Goal: Information Seeking & Learning: Learn about a topic

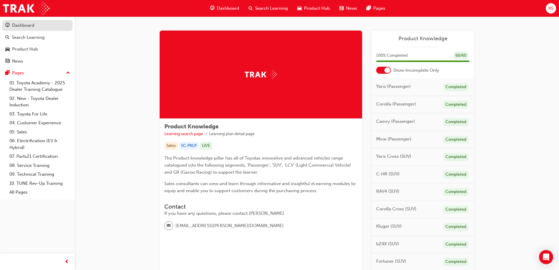
click at [30, 28] on div "Dashboard" at bounding box center [23, 25] width 22 height 7
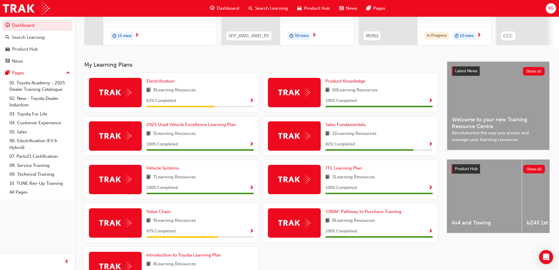
scroll to position [117, 0]
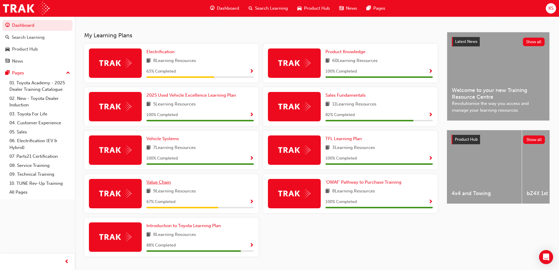
click at [163, 184] on span "Value Chain" at bounding box center [158, 181] width 24 height 5
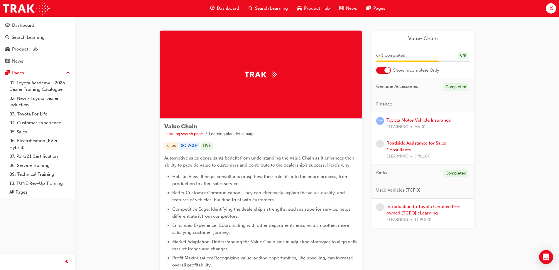
click at [411, 120] on link "Toyota Motor Vehicle Insurance" at bounding box center [418, 119] width 64 height 5
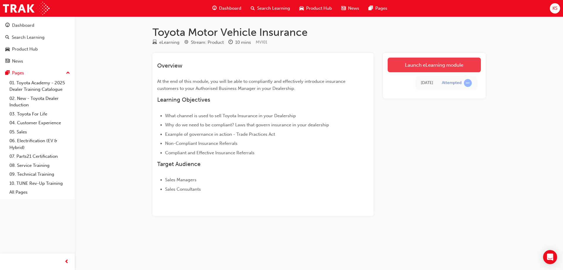
click at [414, 67] on link "Launch eLearning module" at bounding box center [434, 65] width 93 height 15
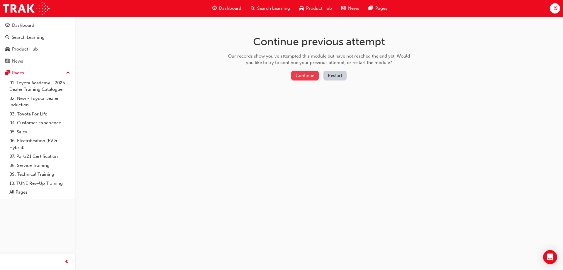
click at [306, 77] on button "Continue" at bounding box center [305, 76] width 28 height 10
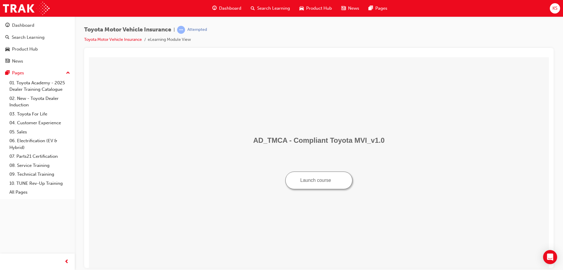
click at [319, 180] on button "Launch course" at bounding box center [318, 180] width 67 height 18
drag, startPoint x: 301, startPoint y: 176, endPoint x: 300, endPoint y: 180, distance: 3.9
click at [300, 180] on button "Launch course" at bounding box center [318, 180] width 67 height 18
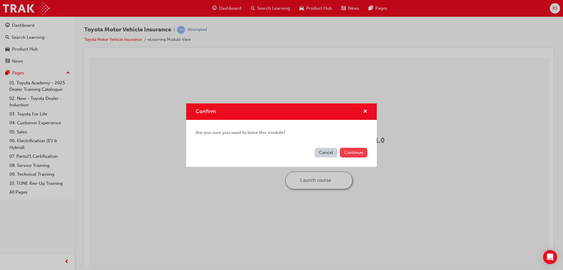
click at [350, 150] on button "Continue" at bounding box center [354, 153] width 28 height 10
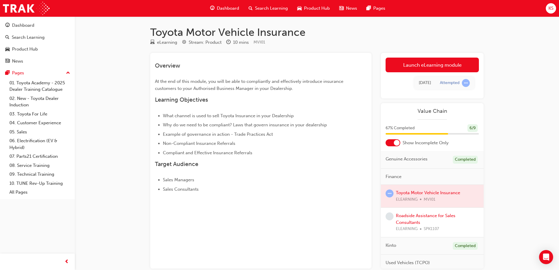
click at [432, 62] on link "Launch eLearning module" at bounding box center [431, 65] width 93 height 15
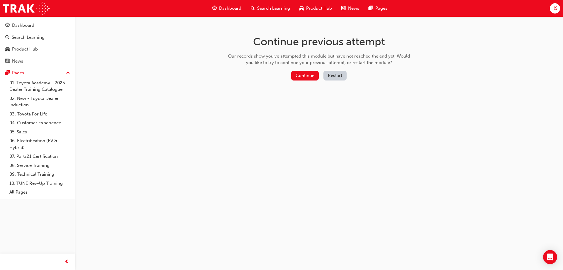
click at [341, 73] on button "Restart" at bounding box center [335, 76] width 23 height 10
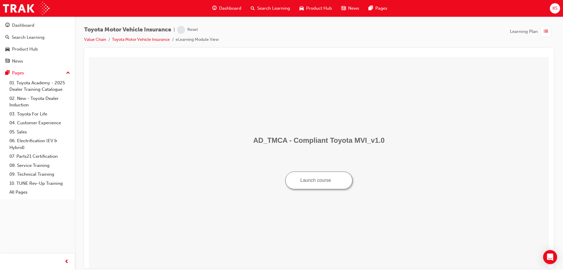
click at [307, 179] on button "Launch course" at bounding box center [318, 180] width 67 height 18
click at [20, 24] on div "Dashboard" at bounding box center [23, 25] width 22 height 7
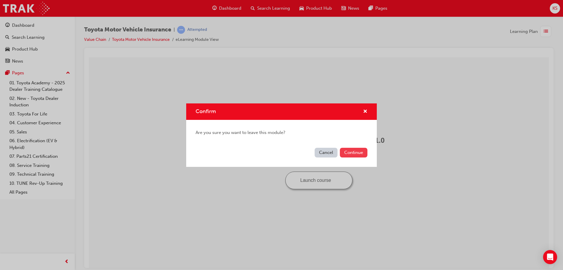
click at [352, 153] on button "Continue" at bounding box center [354, 153] width 28 height 10
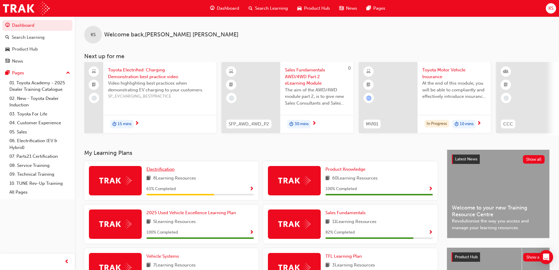
click at [158, 170] on span "Electrification" at bounding box center [160, 168] width 28 height 5
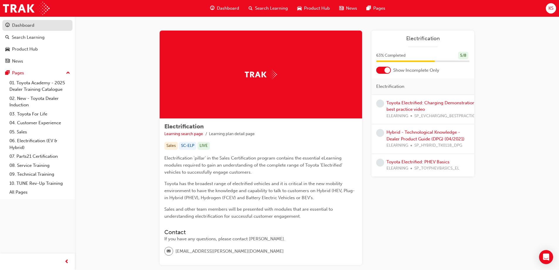
click at [43, 27] on div "Dashboard" at bounding box center [37, 25] width 64 height 7
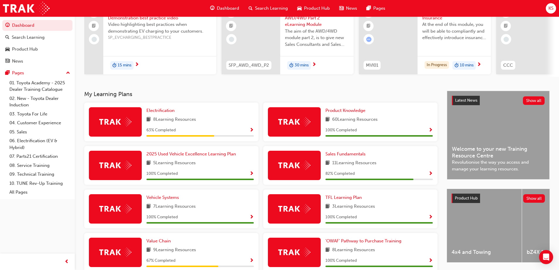
scroll to position [88, 0]
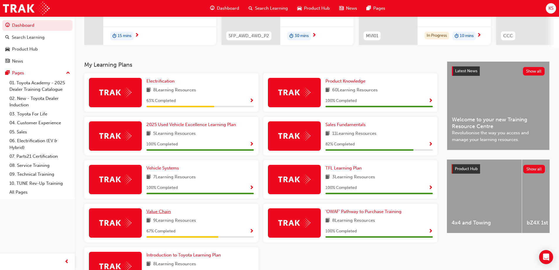
click at [158, 213] on span "Value Chain" at bounding box center [158, 211] width 24 height 5
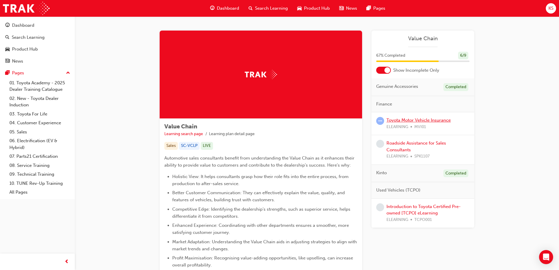
click at [430, 120] on link "Toyota Motor Vehicle Insurance" at bounding box center [418, 119] width 64 height 5
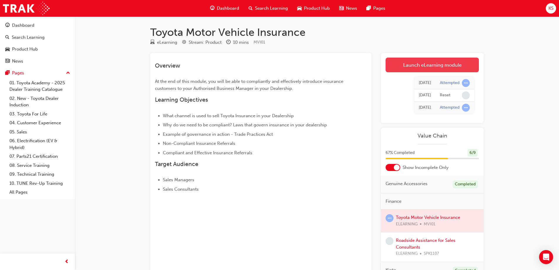
click at [441, 62] on link "Launch eLearning module" at bounding box center [431, 65] width 93 height 15
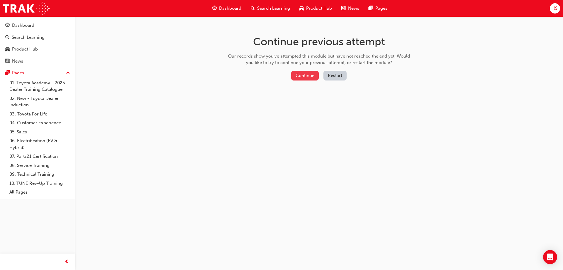
click at [303, 76] on button "Continue" at bounding box center [305, 76] width 28 height 10
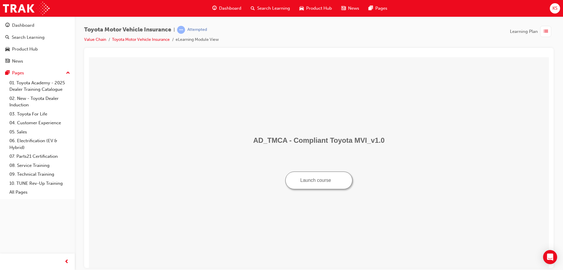
click at [319, 183] on button "Launch course" at bounding box center [318, 180] width 67 height 18
click at [313, 182] on button "Launch course" at bounding box center [318, 180] width 67 height 18
click at [27, 27] on div "Dashboard" at bounding box center [23, 25] width 22 height 7
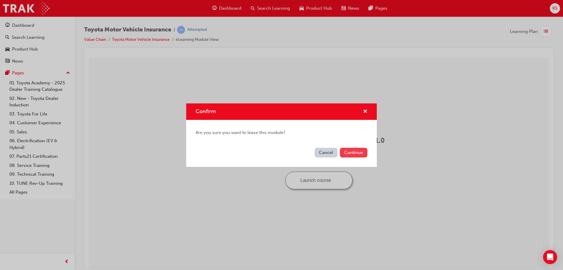
click at [353, 149] on button "Continue" at bounding box center [354, 153] width 28 height 10
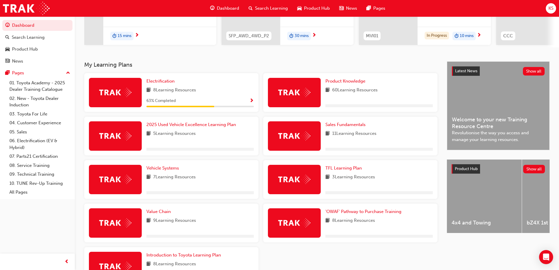
scroll to position [117, 0]
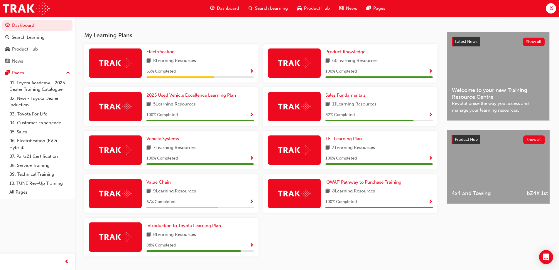
click at [157, 185] on span "Value Chain" at bounding box center [158, 181] width 24 height 5
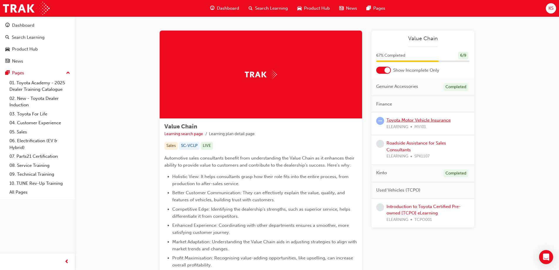
click at [403, 121] on link "Toyota Motor Vehicle Insurance" at bounding box center [418, 119] width 64 height 5
